Goal: Information Seeking & Learning: Find contact information

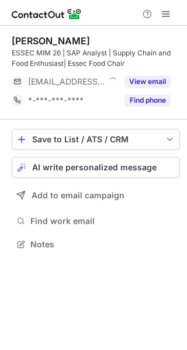
scroll to position [236, 187]
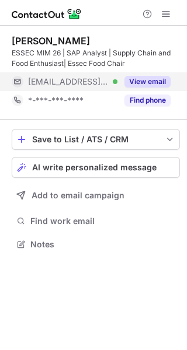
click at [163, 84] on button "View email" at bounding box center [147, 82] width 46 height 12
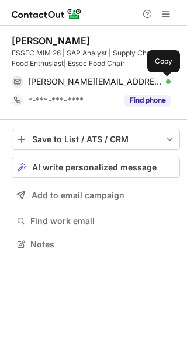
click at [163, 84] on span at bounding box center [164, 81] width 9 height 9
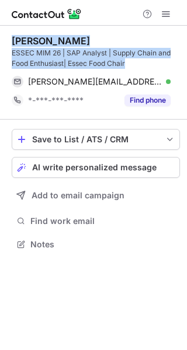
drag, startPoint x: 130, startPoint y: 63, endPoint x: 9, endPoint y: 41, distance: 122.8
click at [9, 41] on div "Gautham Krishna Kongattil ESSEC MIM 26 | SAP Analyst | Supply Chain and Food En…" at bounding box center [93, 144] width 187 height 237
copy div "Gautham Krishna Kongattil ESSEC MIM 26 | SAP Analyst | Supply Chain and Food En…"
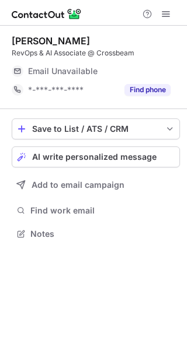
scroll to position [6, 6]
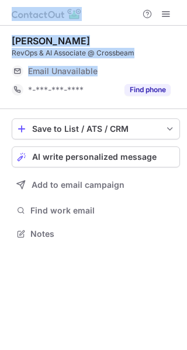
drag, startPoint x: 127, startPoint y: 55, endPoint x: 51, endPoint y: -45, distance: 126.3
click at [51, 0] on html "Margaux Faurie RevOps & AI Associate @ Crossbeam Email Unavailable Email addres…" at bounding box center [93, 175] width 187 height 350
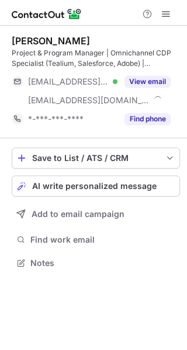
scroll to position [255, 187]
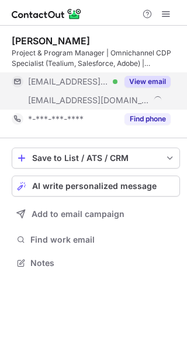
click at [80, 102] on span "***@prinet.se" at bounding box center [88, 100] width 121 height 11
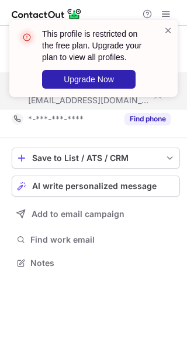
click at [80, 102] on div "This profile is restricted on the free plan. Upgrade your plan to view all prof…" at bounding box center [93, 63] width 187 height 110
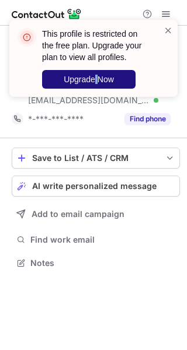
drag, startPoint x: 94, startPoint y: 66, endPoint x: 98, endPoint y: 79, distance: 13.3
click at [98, 79] on div "This profile is restricted on the free plan. Upgrade your plan to view all prof…" at bounding box center [95, 58] width 107 height 61
click at [98, 79] on span "Upgrade Now" at bounding box center [89, 79] width 50 height 9
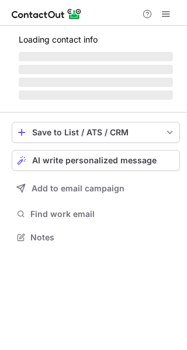
scroll to position [255, 187]
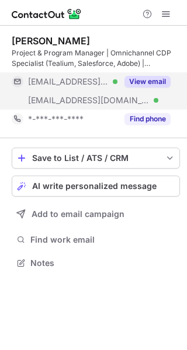
click at [96, 91] on div "[EMAIL_ADDRESS][DOMAIN_NAME] Verified" at bounding box center [65, 100] width 106 height 19
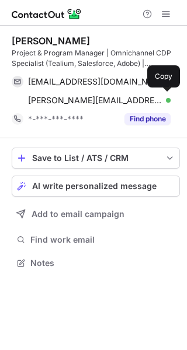
click at [99, 107] on div "[PERSON_NAME][EMAIL_ADDRESS][DOMAIN_NAME] Verified Copy" at bounding box center [91, 100] width 159 height 19
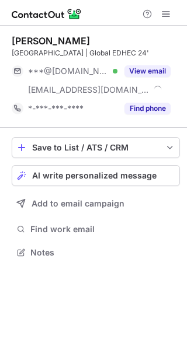
scroll to position [255, 187]
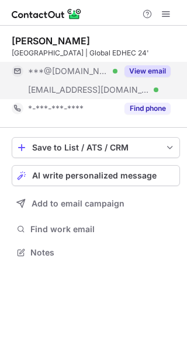
click at [123, 95] on span "[EMAIL_ADDRESS][DOMAIN_NAME]" at bounding box center [88, 90] width 121 height 11
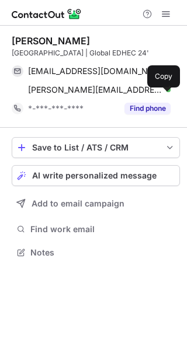
click at [123, 95] on span "william.longin@gaylussacgestion.com" at bounding box center [95, 90] width 134 height 11
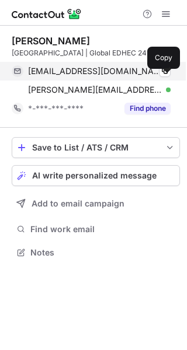
click at [126, 81] on div "williamlongin@gmail.com Verified Copy" at bounding box center [91, 71] width 159 height 19
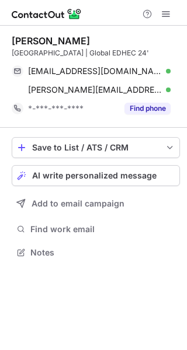
drag, startPoint x: 61, startPoint y: 68, endPoint x: 16, endPoint y: 44, distance: 51.2
click at [16, 44] on div "William Longin University of Paris 1 Pantheon-Sorbonne | Global EDHEC 24'" at bounding box center [96, 46] width 168 height 23
copy div "William Longin University of Paris 1 Pantheon-Sorbonne | Global EDHEC 24'"
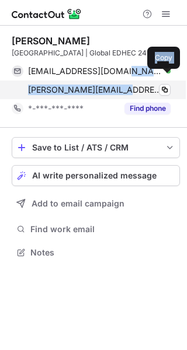
drag, startPoint x: 115, startPoint y: 87, endPoint x: 115, endPoint y: 105, distance: 17.5
click at [115, 99] on div "williamlongin@gmail.com Verified Copy william.longin@gaylussacgestion.com Verif…" at bounding box center [91, 80] width 159 height 37
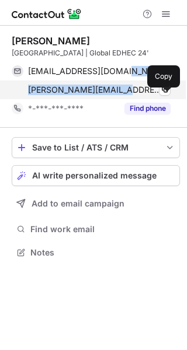
click at [115, 95] on span "william.longin@gaylussacgestion.com" at bounding box center [95, 90] width 134 height 11
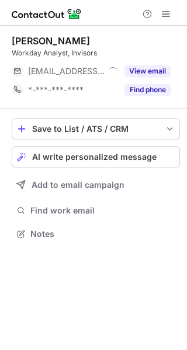
scroll to position [6, 6]
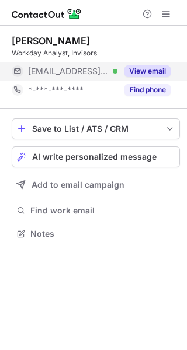
click at [157, 79] on div "View email" at bounding box center [143, 71] width 53 height 19
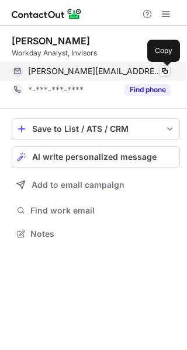
click at [168, 72] on span at bounding box center [164, 71] width 9 height 9
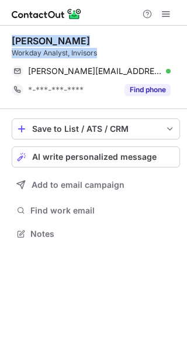
drag, startPoint x: 101, startPoint y: 53, endPoint x: 12, endPoint y: 35, distance: 91.2
click at [12, 35] on div "Daniel Mullan Workday Analyst, Invisors" at bounding box center [96, 46] width 168 height 23
copy div "Daniel Mullan Workday Analyst, Invisors"
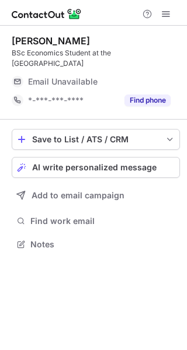
scroll to position [236, 187]
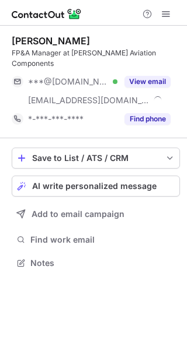
scroll to position [244, 187]
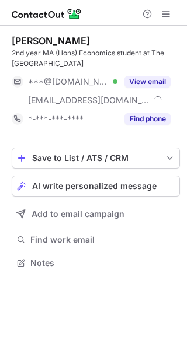
scroll to position [255, 187]
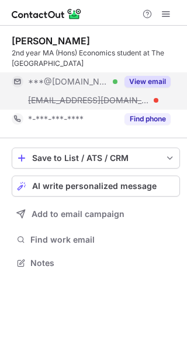
click at [154, 80] on button "View email" at bounding box center [147, 82] width 46 height 12
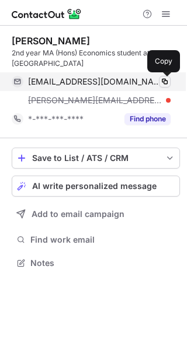
click at [166, 80] on span at bounding box center [164, 81] width 9 height 9
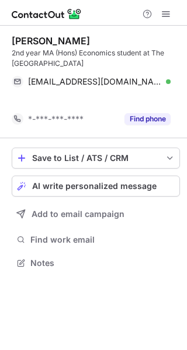
scroll to position [236, 187]
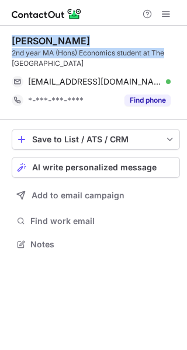
drag, startPoint x: 166, startPoint y: 51, endPoint x: 10, endPoint y: 43, distance: 156.7
click at [10, 43] on div "Satyam Dewan 2nd year MA (Hons) Economics student at The University of Edinburg…" at bounding box center [93, 144] width 187 height 237
copy div "Satyam Dewan 2nd year MA (Hons) Economics student at The"
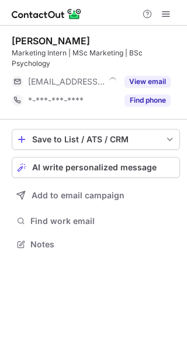
scroll to position [236, 187]
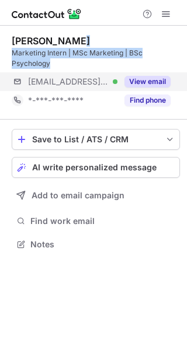
drag, startPoint x: 176, startPoint y: 31, endPoint x: 172, endPoint y: 72, distance: 41.0
click at [172, 72] on div "Lyra Hancock Marketing Intern | MSc Marketing | BSc Psychology ***@themindcolle…" at bounding box center [96, 73] width 168 height 94
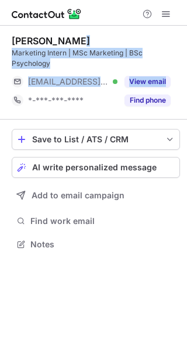
click at [179, 38] on div "Lyra Hancock" at bounding box center [96, 41] width 168 height 12
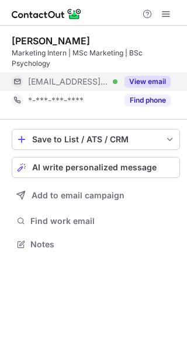
click at [143, 79] on button "View email" at bounding box center [147, 82] width 46 height 12
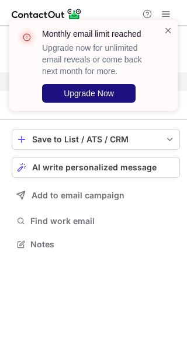
click at [124, 89] on button "Upgrade Now" at bounding box center [88, 93] width 93 height 19
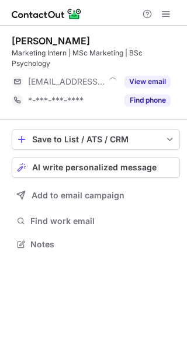
scroll to position [236, 187]
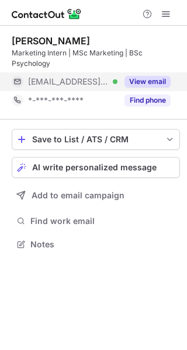
click at [165, 82] on button "View email" at bounding box center [147, 82] width 46 height 12
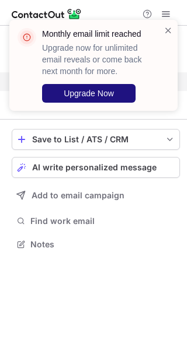
click at [98, 99] on button "Upgrade Now" at bounding box center [88, 93] width 93 height 19
